Goal: Transaction & Acquisition: Obtain resource

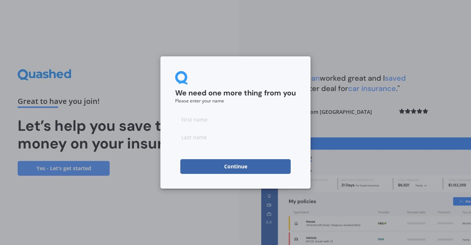
click at [204, 122] on input at bounding box center [235, 119] width 121 height 15
type input "Phil"
click at [197, 143] on input at bounding box center [235, 137] width 121 height 15
type input "[PERSON_NAME]"
click at [239, 165] on button "Continue" at bounding box center [235, 166] width 110 height 15
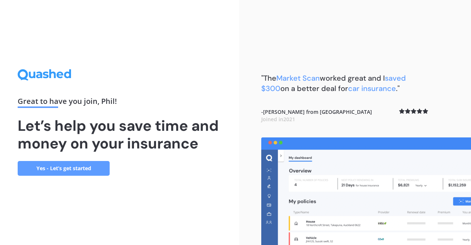
click at [66, 169] on link "Yes - Let’s get started" at bounding box center [64, 168] width 92 height 15
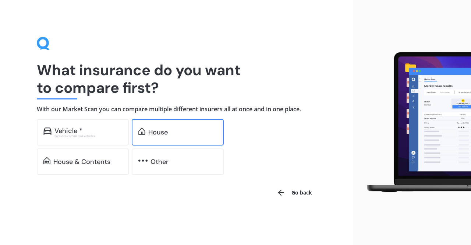
click at [156, 133] on div "House" at bounding box center [158, 131] width 20 height 7
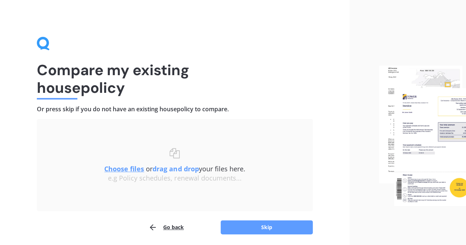
scroll to position [26, 0]
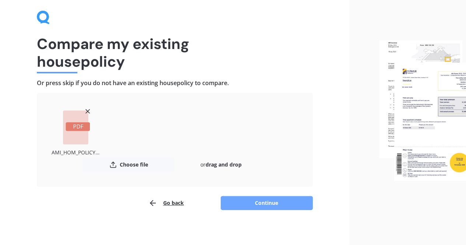
click at [271, 205] on button "Continue" at bounding box center [267, 203] width 92 height 14
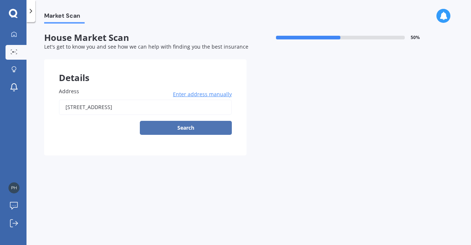
click at [205, 127] on button "Search" at bounding box center [186, 128] width 92 height 14
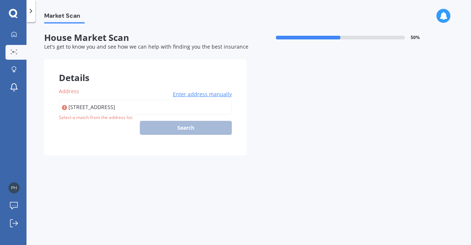
type input "[STREET_ADDRESS]"
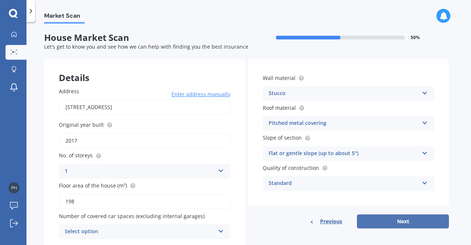
click at [404, 217] on button "Next" at bounding box center [403, 221] width 92 height 14
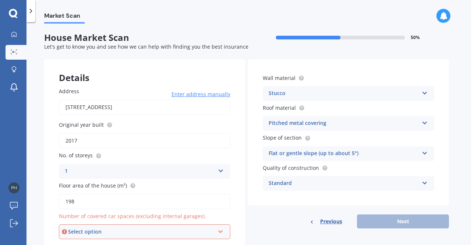
scroll to position [28, 0]
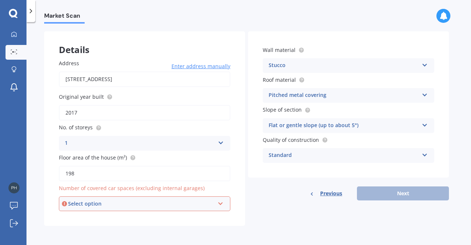
click at [219, 208] on div "Select option 0 1 2 3 4 5+" at bounding box center [145, 203] width 172 height 15
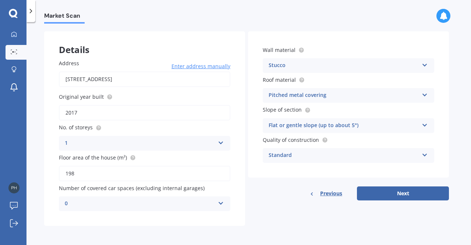
click at [261, 207] on div "Details Address [STREET_ADDRESS] Enter address manually Search Original year bu…" at bounding box center [246, 128] width 405 height 194
click at [219, 201] on icon at bounding box center [221, 201] width 6 height 5
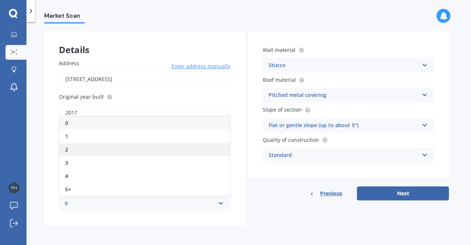
click at [89, 146] on div "2" at bounding box center [144, 149] width 171 height 13
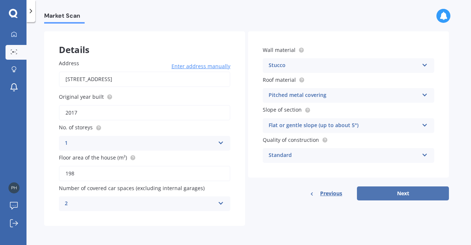
click at [399, 198] on button "Next" at bounding box center [403, 193] width 92 height 14
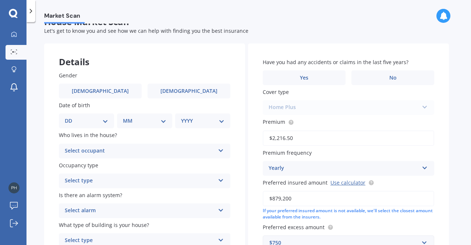
scroll to position [11, 0]
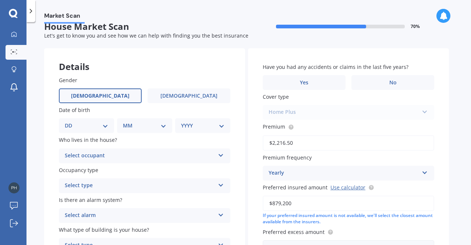
click at [128, 101] on label "[DEMOGRAPHIC_DATA]" at bounding box center [100, 95] width 83 height 15
click at [0, 0] on input "[DEMOGRAPHIC_DATA]" at bounding box center [0, 0] width 0 height 0
click at [103, 125] on select "DD 01 02 03 04 05 06 07 08 09 10 11 12 13 14 15 16 17 18 19 20 21 22 23 24 25 2…" at bounding box center [86, 125] width 43 height 8
select select "31"
click at [71, 121] on select "DD 01 02 03 04 05 06 07 08 09 10 11 12 13 14 15 16 17 18 19 20 21 22 23 24 25 2…" at bounding box center [86, 125] width 43 height 8
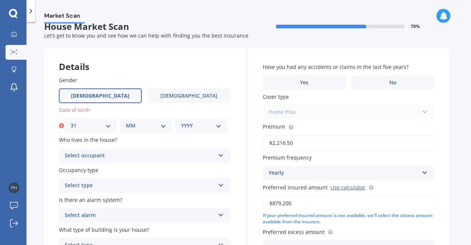
click at [158, 126] on select "MM 01 02 03 04 05 06 07 08 09 10 11 12" at bounding box center [146, 125] width 40 height 8
select select "07"
click at [126, 121] on select "MM 01 02 03 04 05 06 07 08 09 10 11 12" at bounding box center [146, 125] width 40 height 8
click at [203, 127] on select "YYYY 2009 2008 2007 2006 2005 2004 2003 2002 2001 2000 1999 1998 1997 1996 1995…" at bounding box center [201, 125] width 40 height 8
select select "1984"
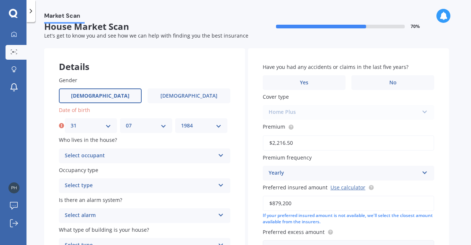
click at [181, 121] on select "YYYY 2009 2008 2007 2006 2005 2004 2003 2002 2001 2000 1999 1998 1997 1996 1995…" at bounding box center [201, 125] width 40 height 8
click at [191, 25] on span "House Market Scan" at bounding box center [145, 26] width 202 height 11
click at [111, 157] on div "Select occupant" at bounding box center [140, 155] width 150 height 9
click at [84, 173] on div "Owner" at bounding box center [144, 169] width 171 height 13
click at [98, 186] on div "Select type" at bounding box center [140, 185] width 150 height 9
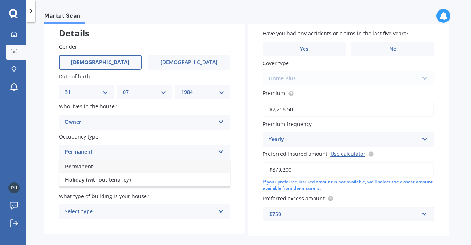
scroll to position [45, 0]
click at [90, 168] on span "Permanent" at bounding box center [79, 165] width 28 height 7
click at [97, 184] on div "Select alarm" at bounding box center [140, 181] width 150 height 9
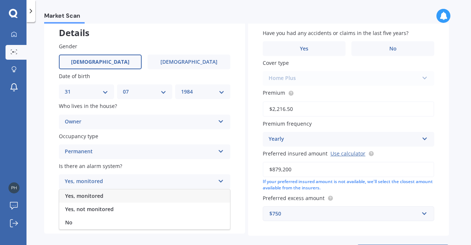
click at [91, 197] on span "Yes, monitored" at bounding box center [84, 195] width 38 height 7
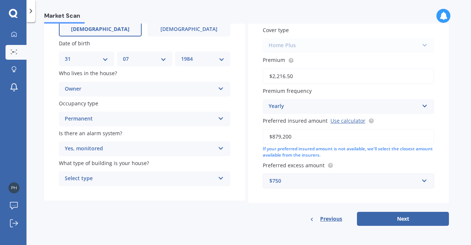
click at [115, 177] on div "Select type" at bounding box center [140, 178] width 150 height 9
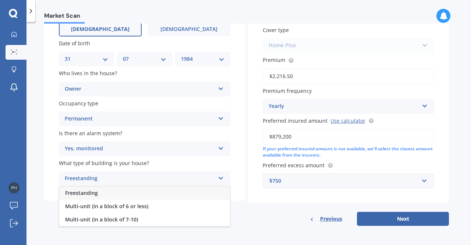
click at [90, 196] on span "Freestanding" at bounding box center [81, 192] width 33 height 7
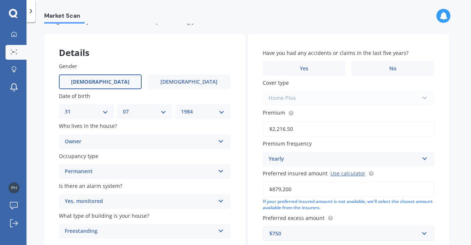
scroll to position [0, 0]
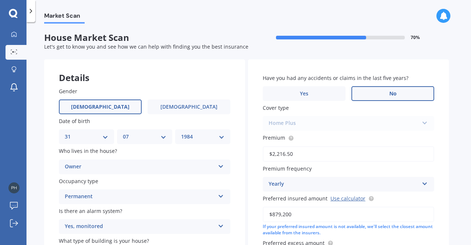
click at [384, 94] on label "No" at bounding box center [393, 93] width 83 height 15
click at [0, 0] on input "No" at bounding box center [0, 0] width 0 height 0
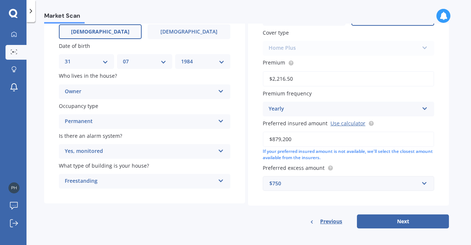
scroll to position [77, 0]
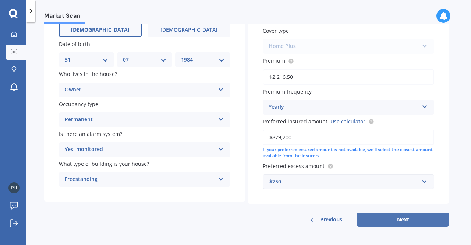
click at [399, 222] on button "Next" at bounding box center [403, 219] width 92 height 14
select select "31"
select select "07"
select select "1984"
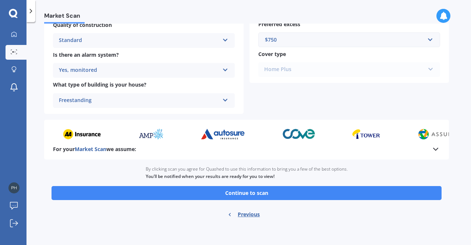
scroll to position [286, 0]
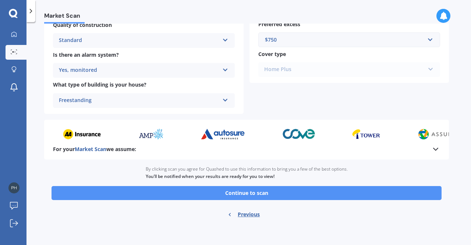
click at [249, 191] on button "Continue to scan" at bounding box center [247, 193] width 390 height 14
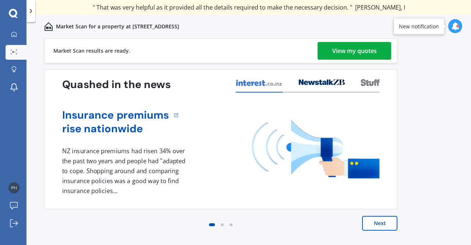
click at [355, 50] on div "View my quotes" at bounding box center [354, 51] width 45 height 18
